Goal: Transaction & Acquisition: Purchase product/service

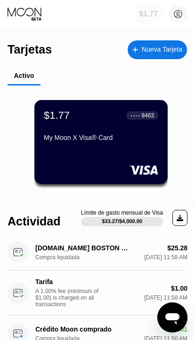
click at [158, 16] on div "$1.77" at bounding box center [147, 14] width 29 height 19
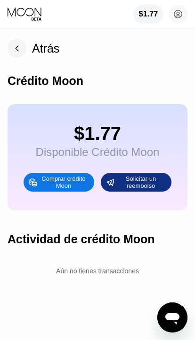
click at [40, 186] on div "Comprar crédito Moon" at bounding box center [64, 182] width 52 height 15
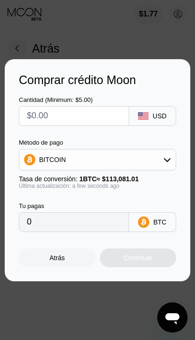
click at [106, 117] on input "text" at bounding box center [81, 116] width 109 height 19
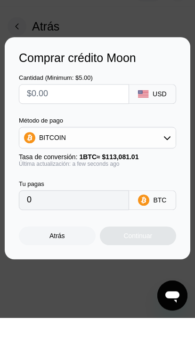
type input "$6"
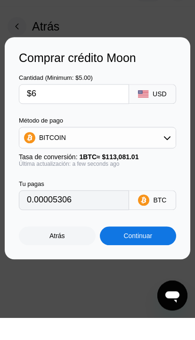
type input "0.00005306"
type input "$63"
type input "0.00055713"
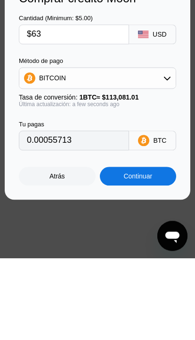
type input "$63"
click at [166, 158] on icon at bounding box center [167, 160] width 7 height 4
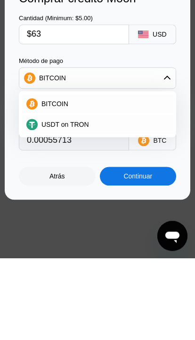
scroll to position [82, 0]
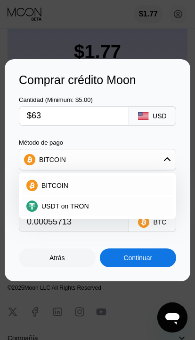
click at [122, 210] on div "USDT on TRON" at bounding box center [103, 207] width 131 height 8
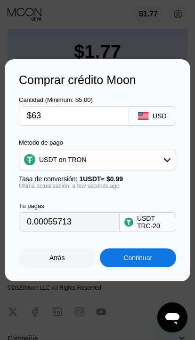
type input "63.64"
click at [52, 125] on input "$63" at bounding box center [81, 116] width 109 height 19
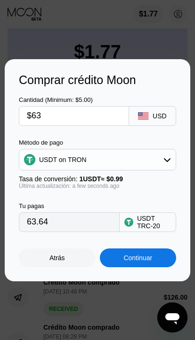
scroll to position [81, 0]
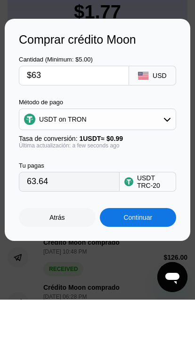
type input "$6"
type input "6.06"
type input "$62"
type input "62.63"
type input "$62"
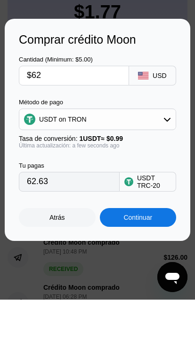
click at [151, 118] on div "Cantidad (Minimum: $5.00) $62 USD Método de pago USDT on TRON Tasa de conversió…" at bounding box center [97, 159] width 157 height 145
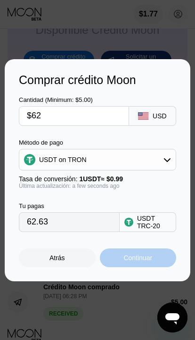
click at [135, 262] on div "Continuar" at bounding box center [137, 258] width 29 height 8
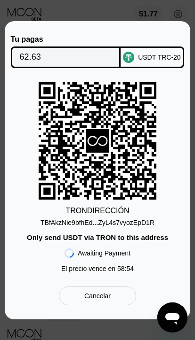
click at [147, 226] on div "TBfAkzNie9bfhEd...ZyL4s7vyozEpD1R" at bounding box center [97, 223] width 114 height 8
click at [154, 226] on div "TBfAkzNie9bfhEd...ZyL4s7vyozEpD1R" at bounding box center [97, 223] width 114 height 8
click at [134, 226] on div "TBfAkzNie9bfhEd...ZyL4s7vyozEpD1R" at bounding box center [97, 223] width 114 height 8
click at [163, 242] on div "Only send USDT via TRON to this address" at bounding box center [97, 238] width 141 height 8
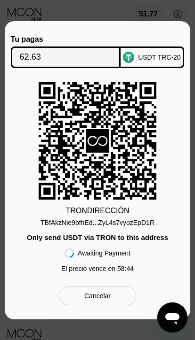
click at [129, 226] on div "TBfAkzNie9bfhEd...ZyL4s7vyozEpD1R" at bounding box center [97, 223] width 114 height 8
click at [130, 226] on div "TBfAkzNie9bfhEd...ZyL4s7vyozEpD1R" at bounding box center [97, 223] width 114 height 8
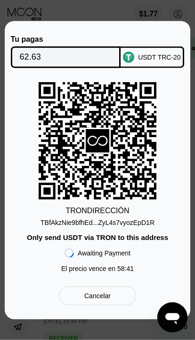
scroll to position [48, 0]
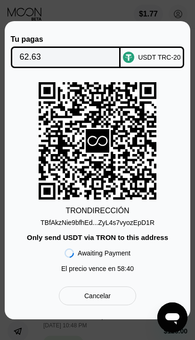
click at [127, 224] on div "TBfAkzNie9bfhEd...ZyL4s7vyozEpD1R" at bounding box center [97, 223] width 114 height 8
click at [131, 225] on div "TBfAkzNie9bfhEd...ZyL4s7vyozEpD1R" at bounding box center [97, 223] width 114 height 8
click at [116, 296] on div "Cancelar" at bounding box center [97, 296] width 77 height 19
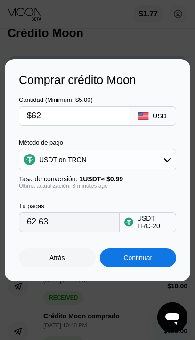
click at [48, 118] on input "$62" at bounding box center [81, 116] width 109 height 19
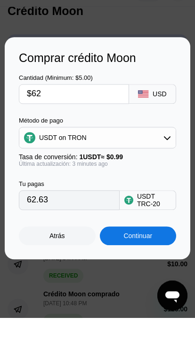
type input "$6"
type input "6.06"
type input "$60"
type input "60.61"
type input "$60"
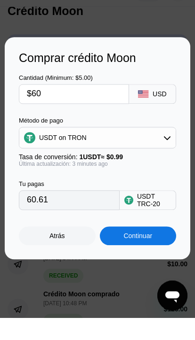
click at [164, 114] on div "Cantidad (Minimum: $5.00) $60 USD Método de pago USDT on TRON Tasa de conversió…" at bounding box center [97, 159] width 157 height 145
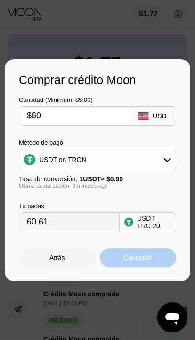
click at [147, 257] on div "Continuar" at bounding box center [137, 258] width 29 height 8
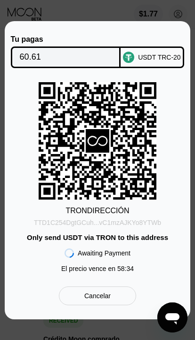
click at [149, 219] on div "TTD1C254DgtGCuh...vC1mzAJKYo8YTWb" at bounding box center [97, 223] width 127 height 8
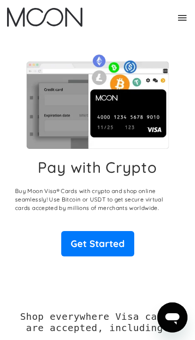
click at [106, 237] on link "Get Started" at bounding box center [97, 243] width 73 height 25
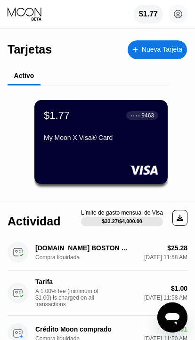
click at [152, 20] on div "$1.77" at bounding box center [147, 14] width 29 height 19
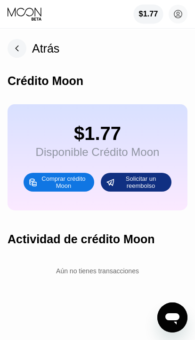
click at [78, 185] on div "Comprar crédito Moon" at bounding box center [64, 182] width 52 height 15
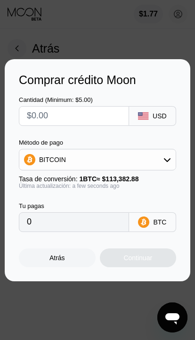
click at [110, 116] on input "text" at bounding box center [81, 116] width 109 height 19
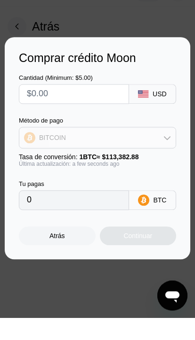
click at [148, 150] on div "BITCOIN" at bounding box center [97, 159] width 156 height 19
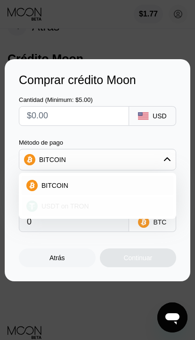
click at [118, 207] on div "USDT on TRON" at bounding box center [103, 207] width 131 height 8
type input "0.00"
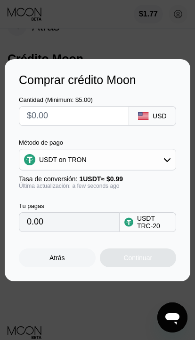
click at [95, 114] on input "text" at bounding box center [81, 116] width 109 height 19
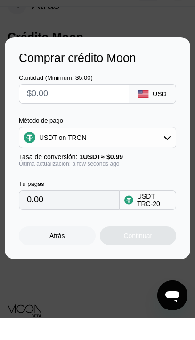
type input "$4"
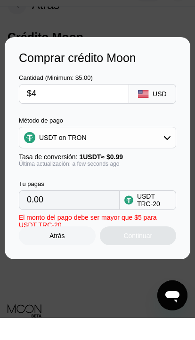
type input "4.04"
type input "$46"
type input "46.46"
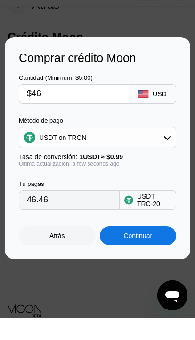
type input "$46"
click at [142, 112] on div "Cantidad (Minimum: $5.00) $46 USD Método de pago USDT on TRON Tasa de conversió…" at bounding box center [97, 159] width 157 height 145
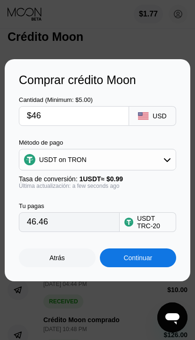
click at [159, 258] on div "Continuar" at bounding box center [138, 258] width 77 height 19
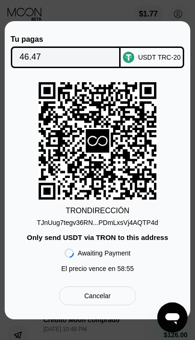
click at [142, 224] on div "TJnUug7tegv36RN...PDmLxsVj4AQTP4d" at bounding box center [97, 223] width 121 height 8
click at [140, 225] on div "TJnUug7tegv36RN...PDmLxsVj4AQTP4d" at bounding box center [97, 223] width 121 height 8
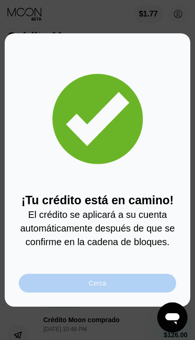
click at [135, 288] on div "Cerca" at bounding box center [97, 283] width 157 height 19
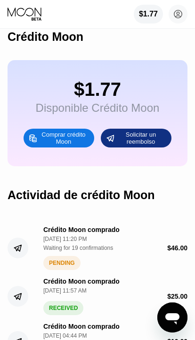
click at [144, 14] on div "$1.77" at bounding box center [148, 14] width 19 height 8
click at [14, 16] on icon at bounding box center [25, 14] width 35 height 14
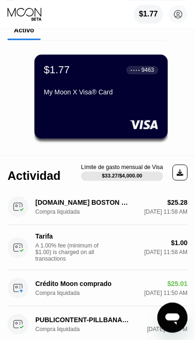
scroll to position [38, 0]
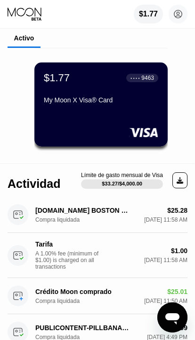
click at [170, 12] on circle at bounding box center [177, 14] width 19 height 19
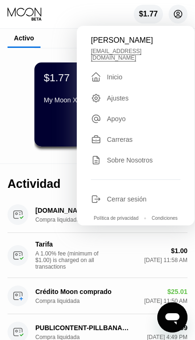
click at [106, 114] on div "Apoyo" at bounding box center [135, 119] width 89 height 10
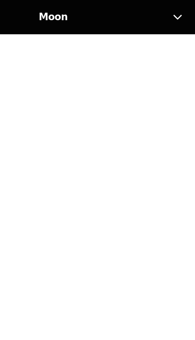
scroll to position [0, 0]
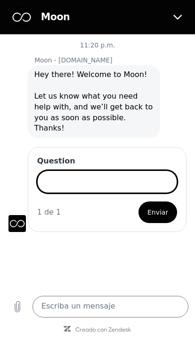
click at [167, 17] on button "Cerrar" at bounding box center [178, 18] width 22 height 22
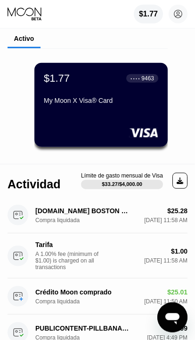
scroll to position [38, 0]
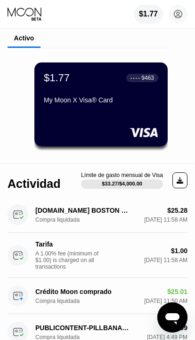
click at [61, 94] on div "$1.77 ● ● ● ● 9463 My Moon X Visa® Card" at bounding box center [101, 90] width 114 height 36
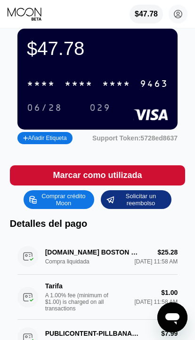
click at [34, 82] on div "* * * *" at bounding box center [41, 84] width 28 height 11
click at [46, 86] on div "4513" at bounding box center [41, 84] width 28 height 11
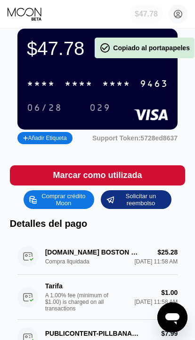
click at [141, 13] on div "$47.78" at bounding box center [145, 14] width 23 height 8
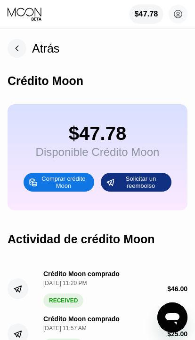
click at [16, 46] on rect at bounding box center [17, 48] width 19 height 19
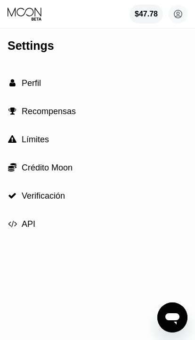
click at [140, 8] on div "$47.78" at bounding box center [145, 14] width 33 height 19
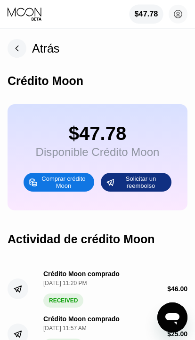
click at [13, 53] on rect at bounding box center [17, 48] width 19 height 19
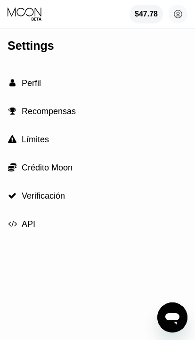
click at [16, 79] on div "" at bounding box center [12, 83] width 9 height 8
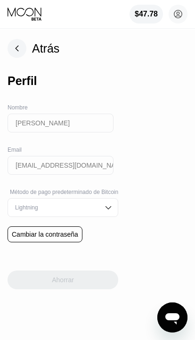
click at [15, 53] on rect at bounding box center [17, 48] width 19 height 19
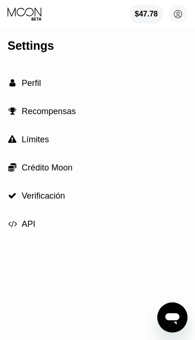
click at [23, 9] on icon at bounding box center [25, 12] width 34 height 9
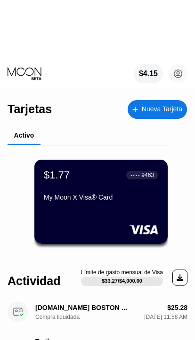
type textarea "x"
